Goal: Transaction & Acquisition: Purchase product/service

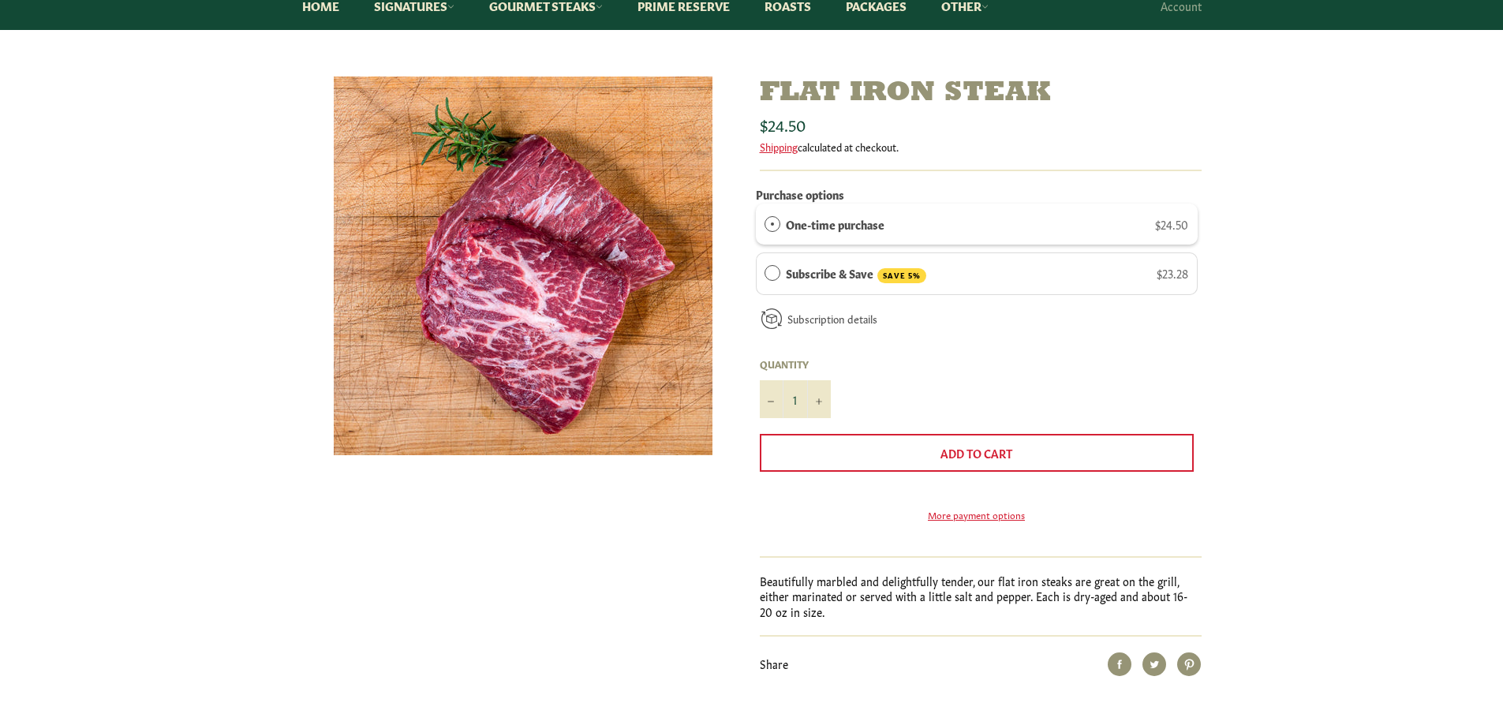
scroll to position [132, 0]
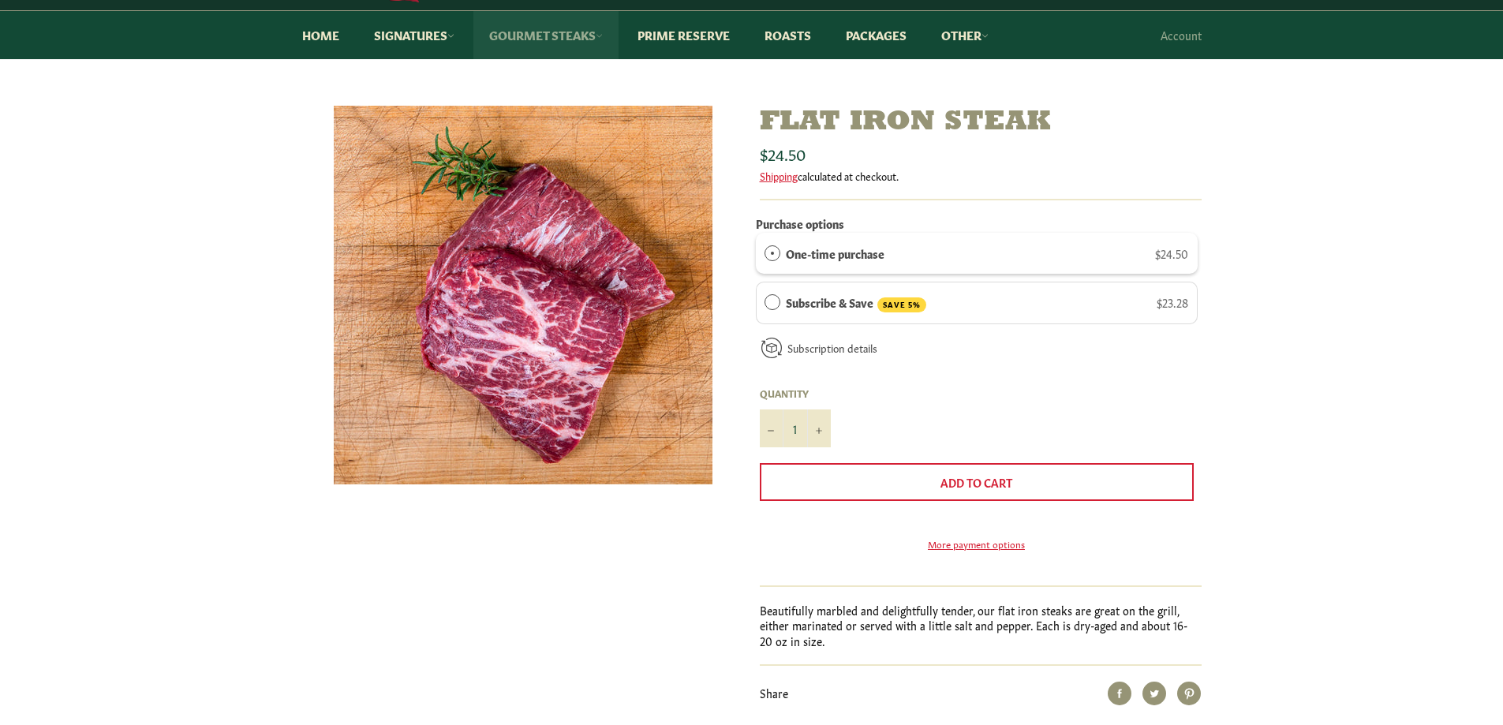
click at [547, 35] on link "Gourmet Steaks" at bounding box center [545, 35] width 145 height 48
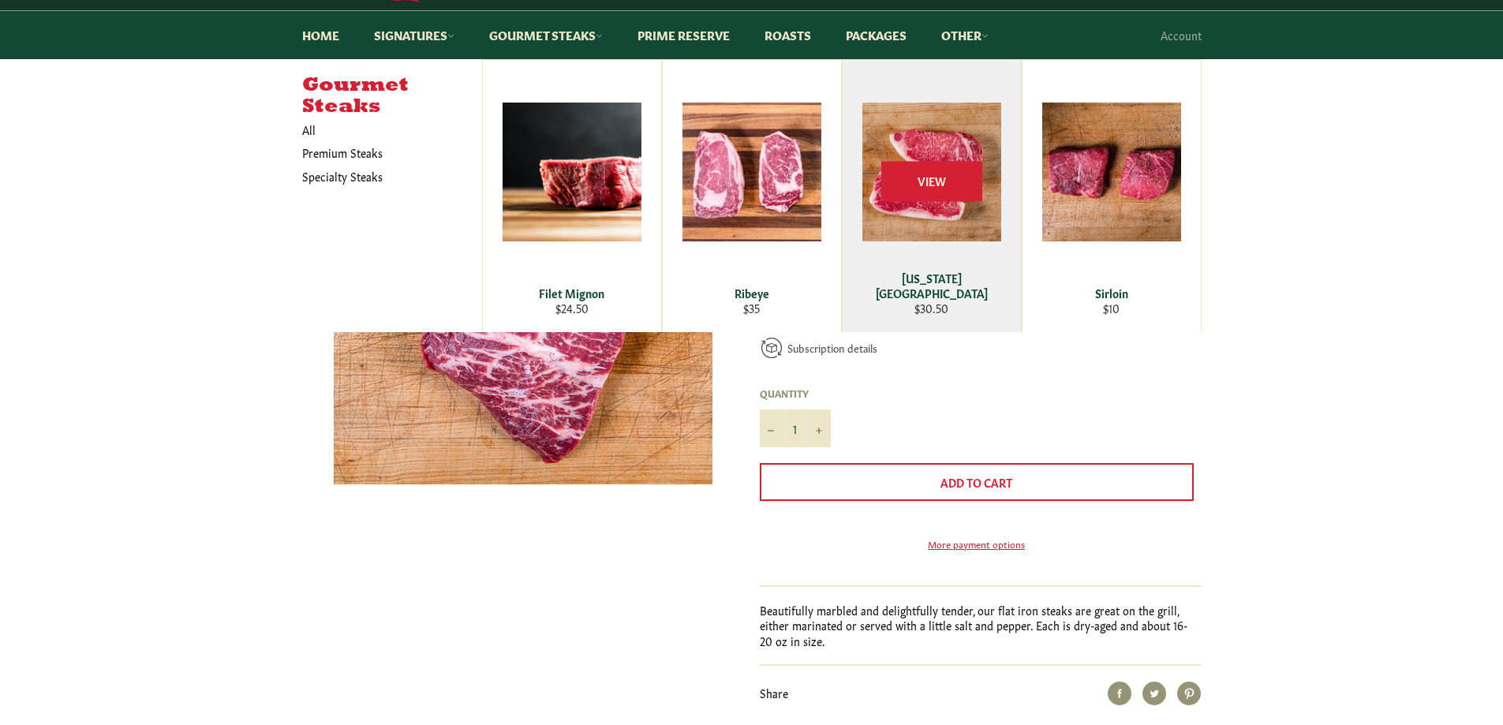
click at [934, 226] on div "View" at bounding box center [931, 196] width 178 height 272
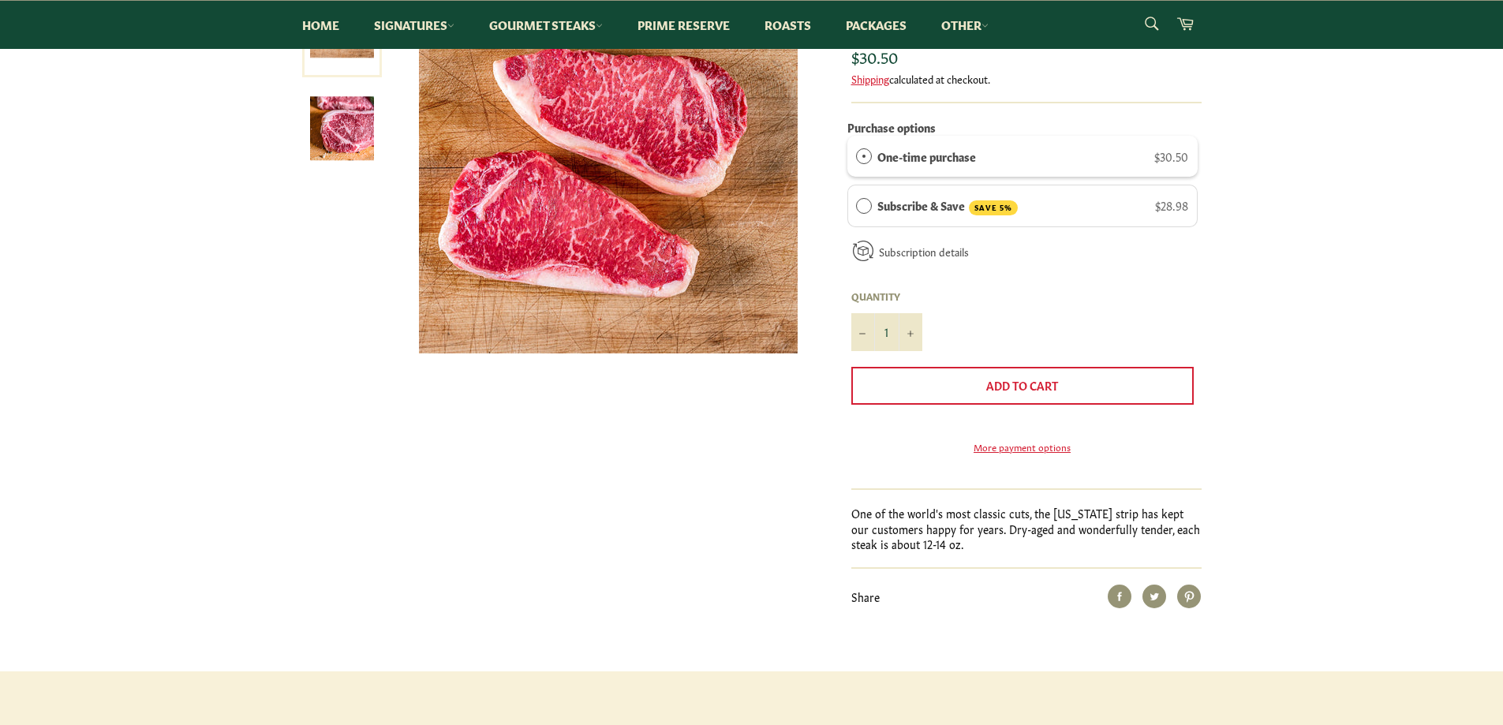
scroll to position [132, 0]
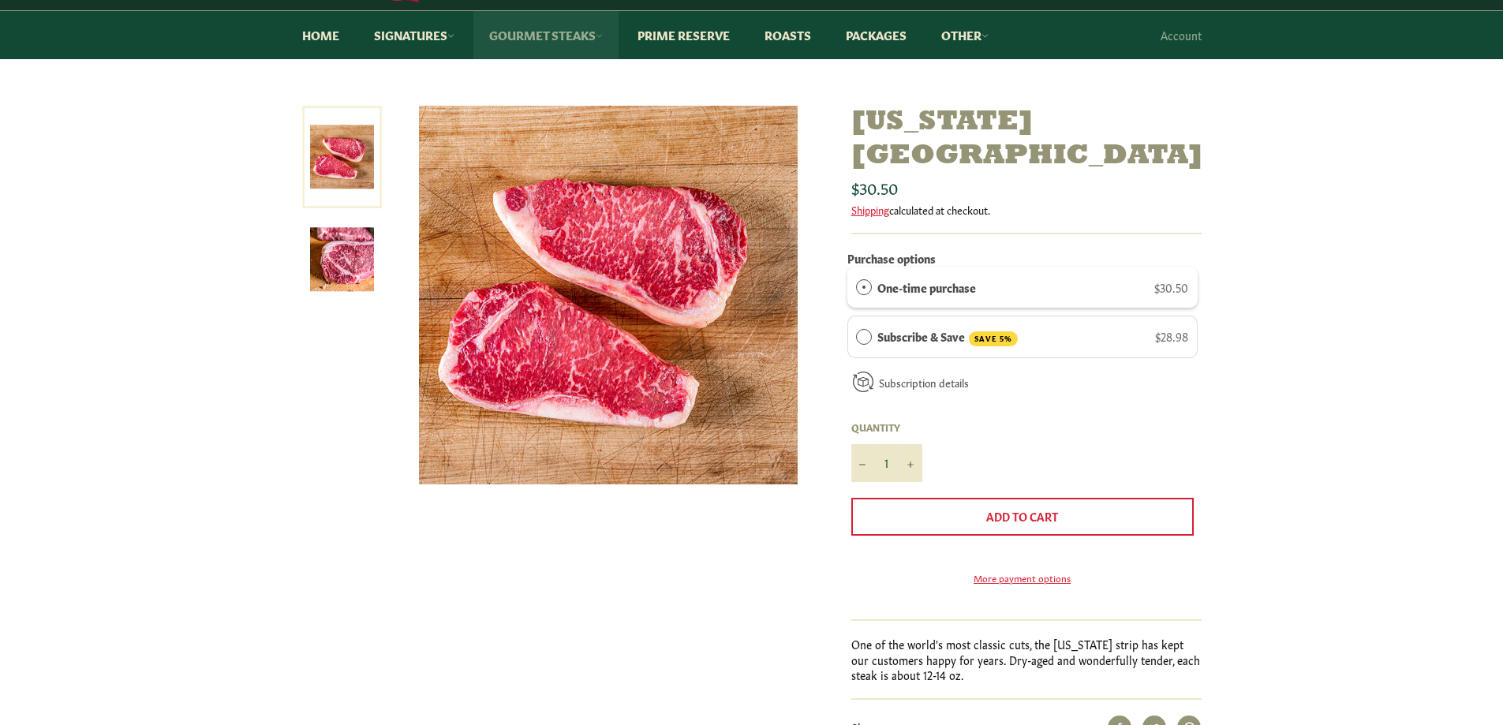
click at [532, 33] on link "Gourmet Steaks" at bounding box center [545, 35] width 145 height 48
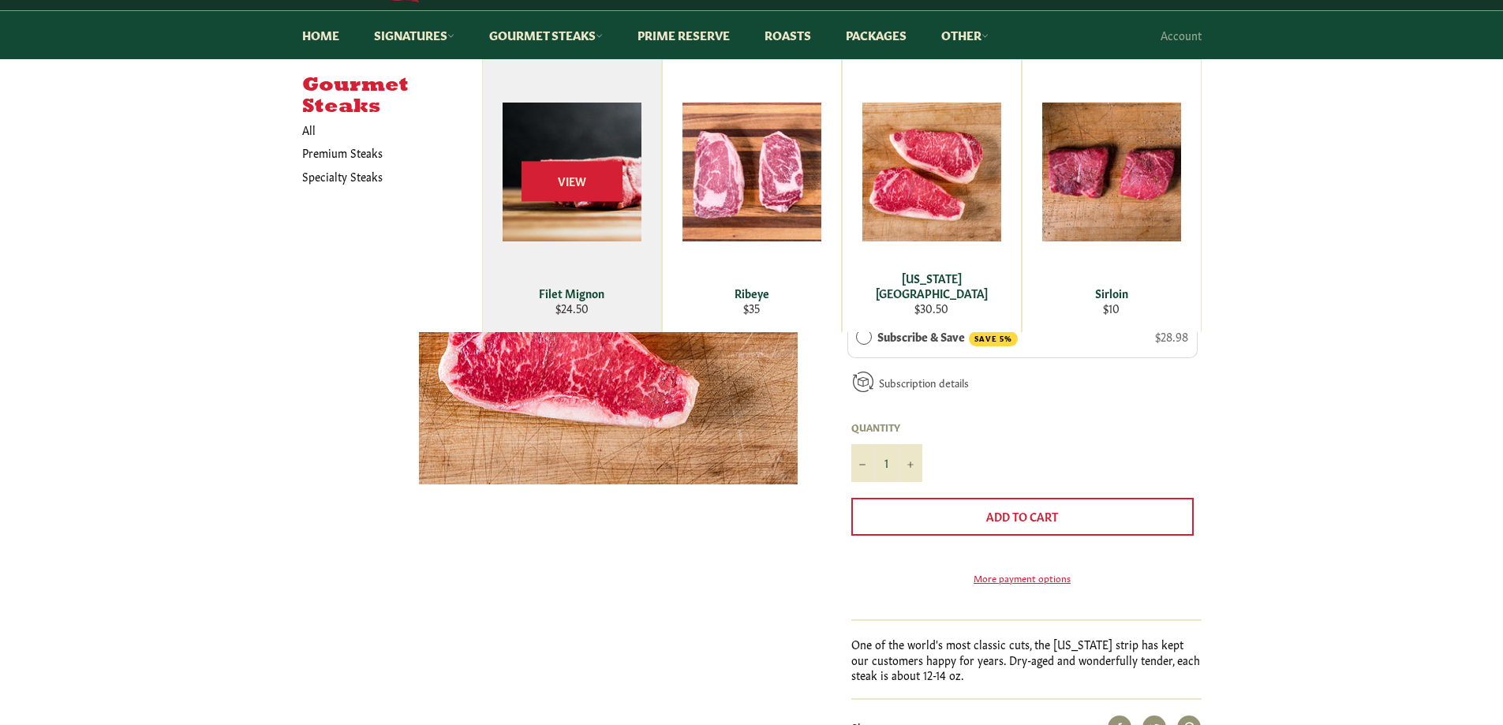
click at [567, 215] on div "View" at bounding box center [572, 196] width 178 height 272
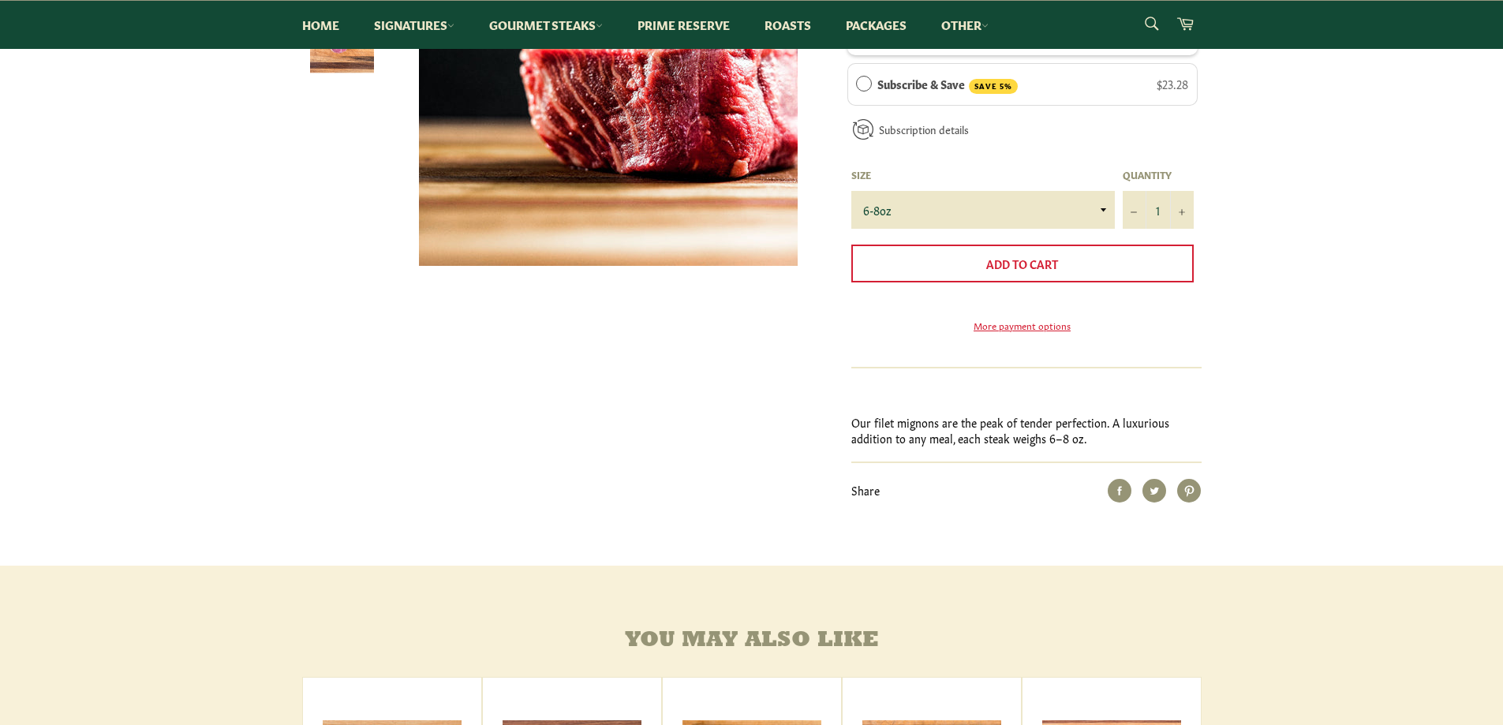
scroll to position [263, 0]
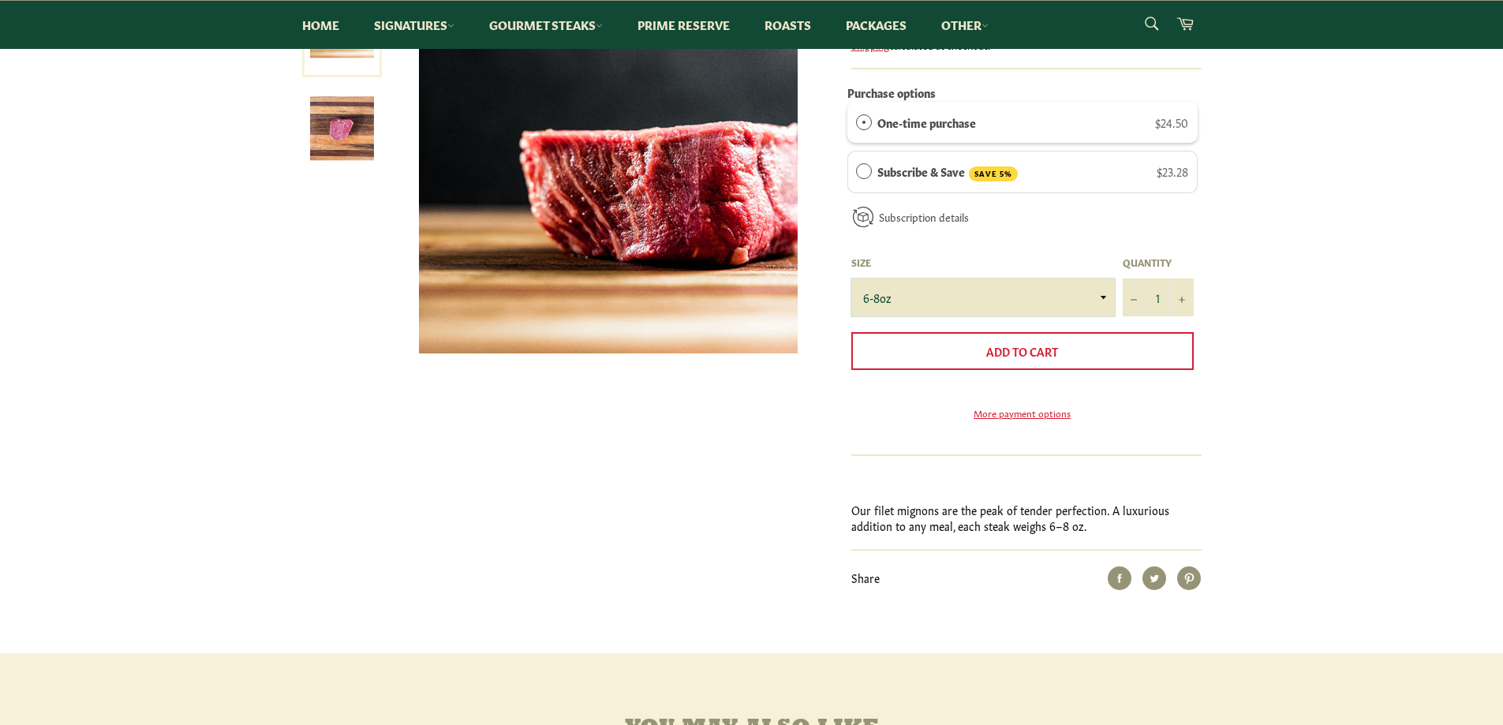
click at [1092, 289] on select "6-8oz" at bounding box center [982, 297] width 263 height 38
click at [1094, 289] on select "6-8oz" at bounding box center [982, 297] width 263 height 38
click at [1320, 316] on div "Filet Mignon Sale Regular price $24.50 Shipping calculated at checkout. Purchas…" at bounding box center [751, 314] width 1503 height 678
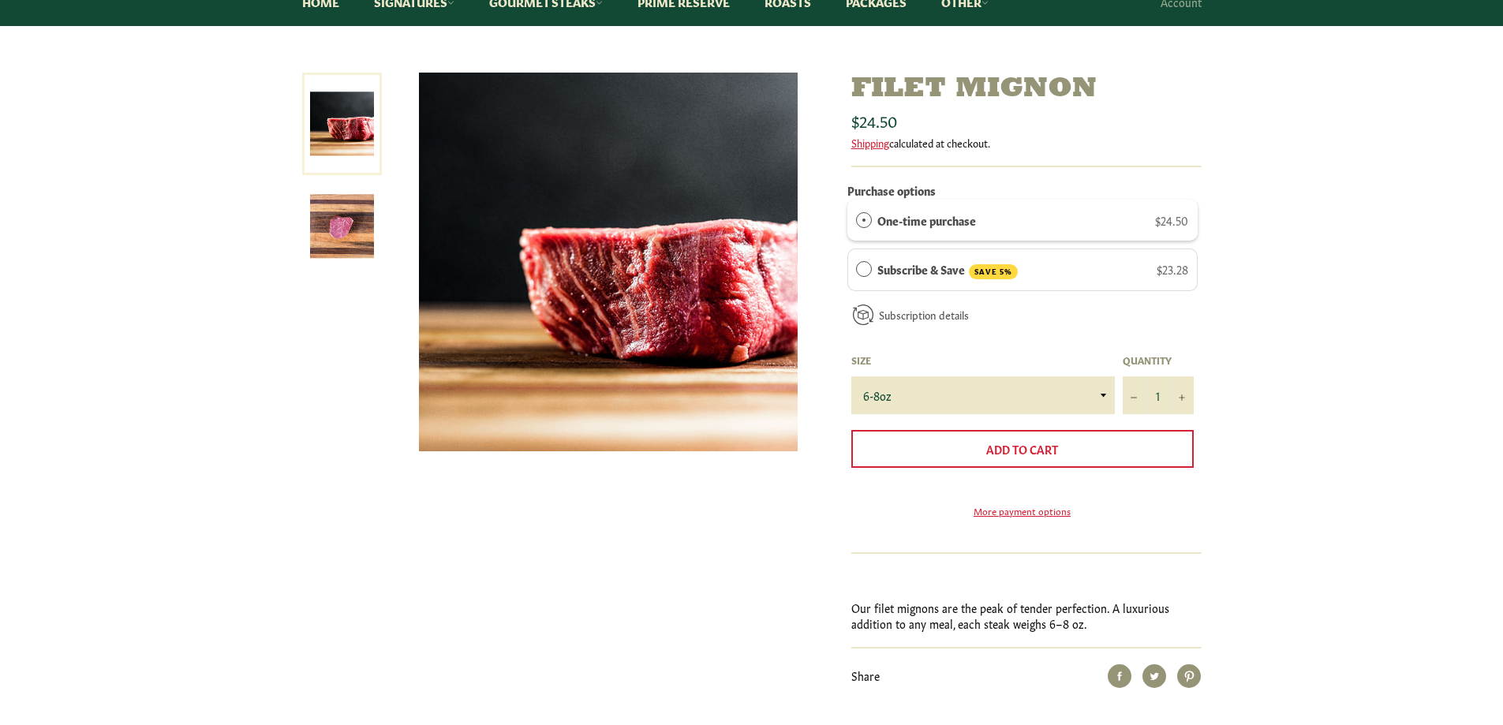
scroll to position [132, 0]
